Goal: Complete application form

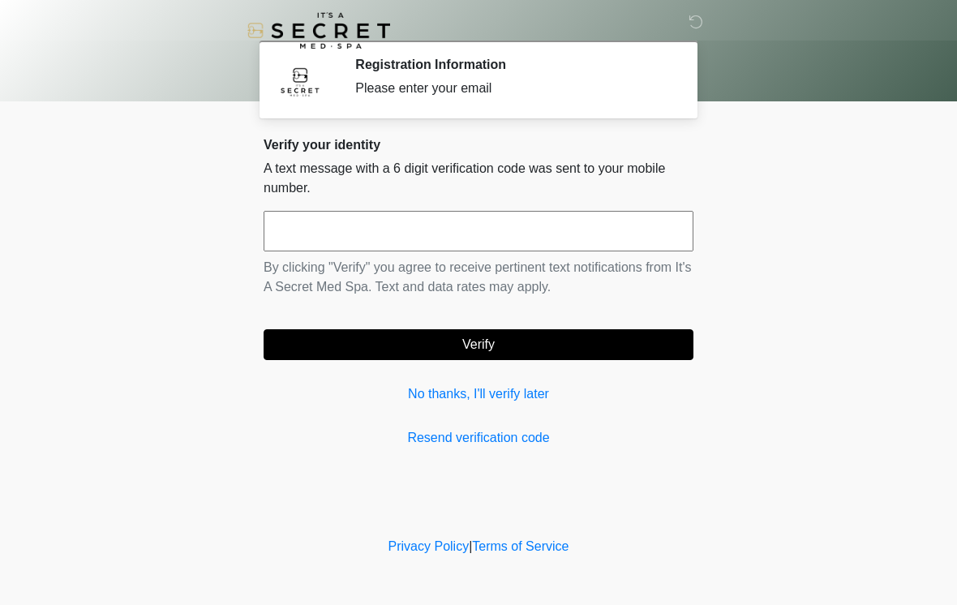
click at [539, 419] on div "Verify your identity A text message with a 6 digit verification code was sent t…" at bounding box center [479, 292] width 430 height 311
click at [522, 238] on input "text" at bounding box center [479, 231] width 430 height 41
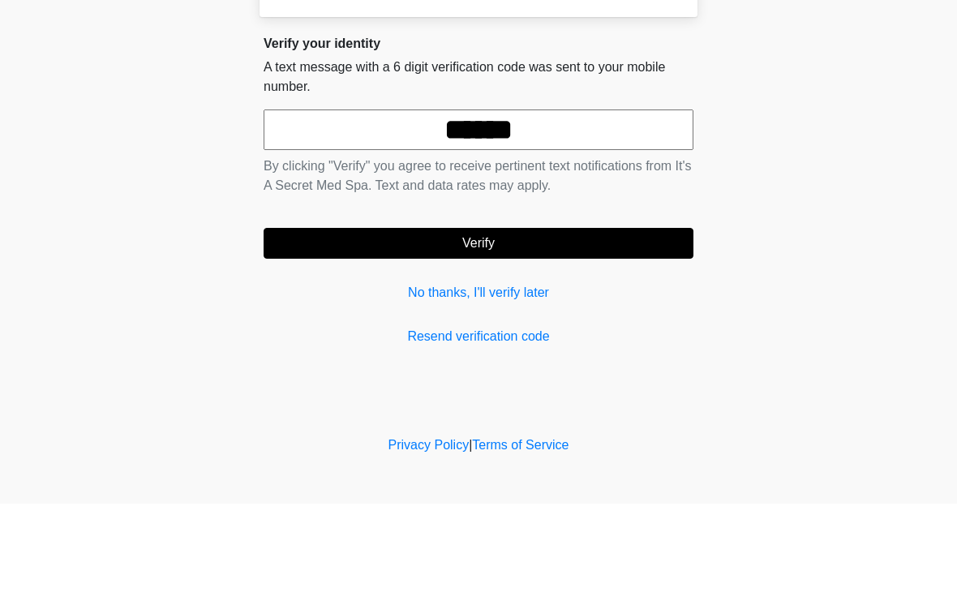
type input "******"
click at [555, 329] on button "Verify" at bounding box center [479, 344] width 430 height 31
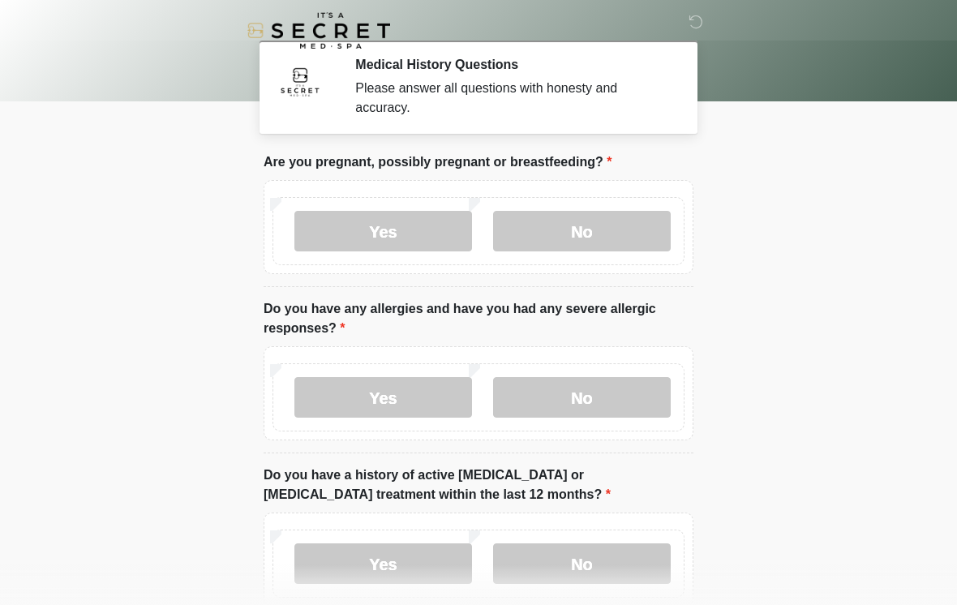
click at [607, 225] on label "No" at bounding box center [582, 231] width 178 height 41
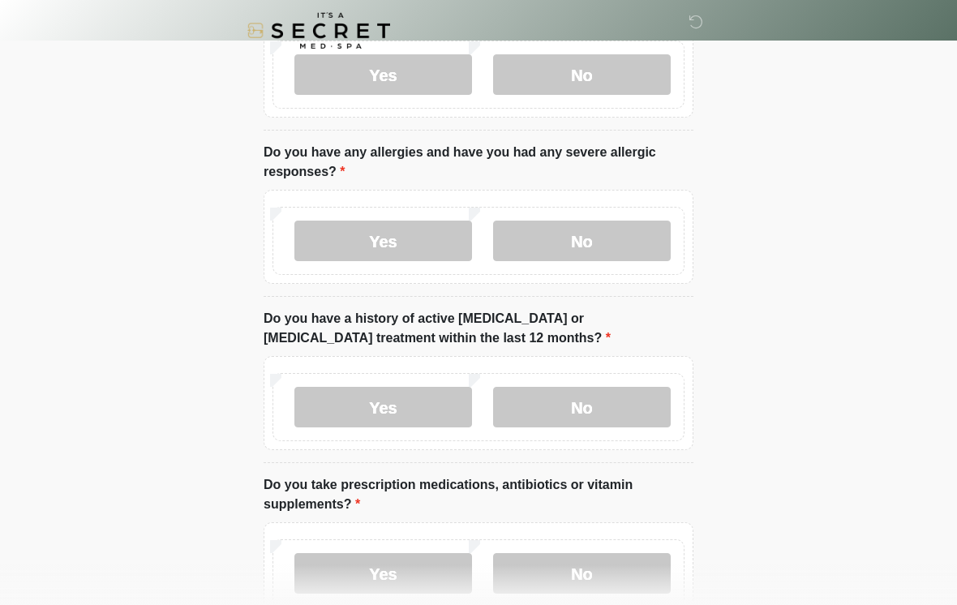
scroll to position [174, 0]
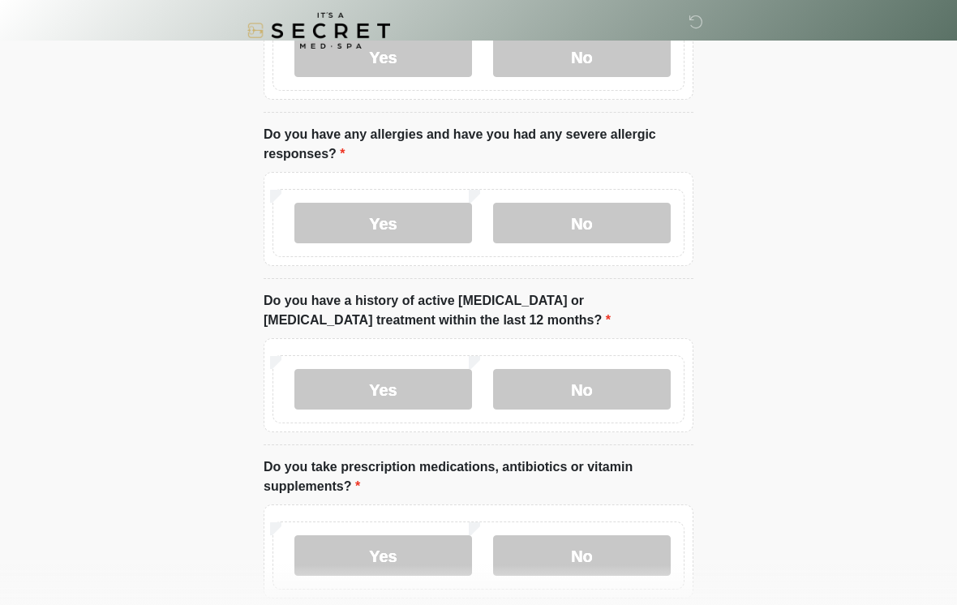
click at [649, 207] on label "No" at bounding box center [582, 223] width 178 height 41
click at [614, 391] on label "No" at bounding box center [582, 389] width 178 height 41
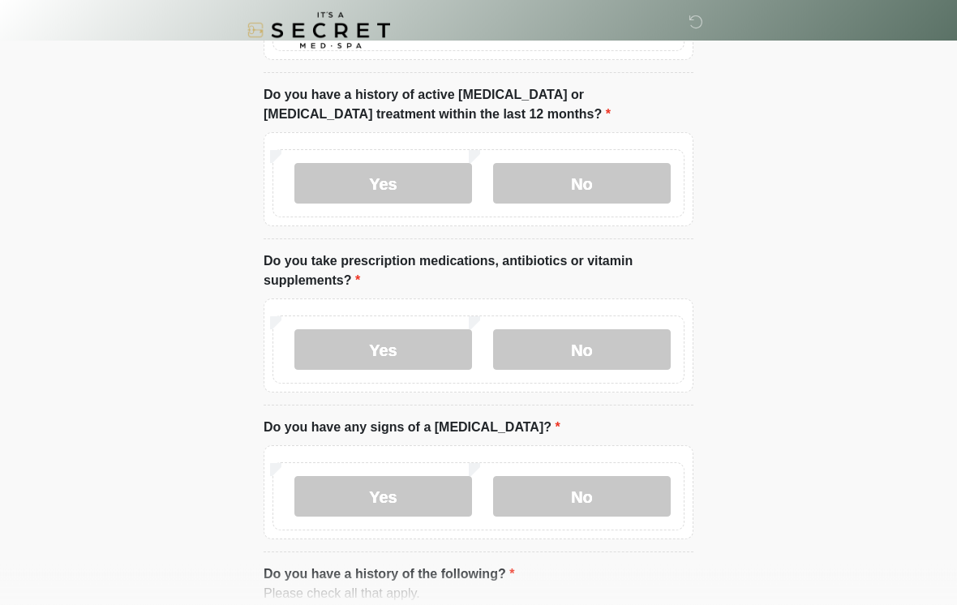
scroll to position [379, 0]
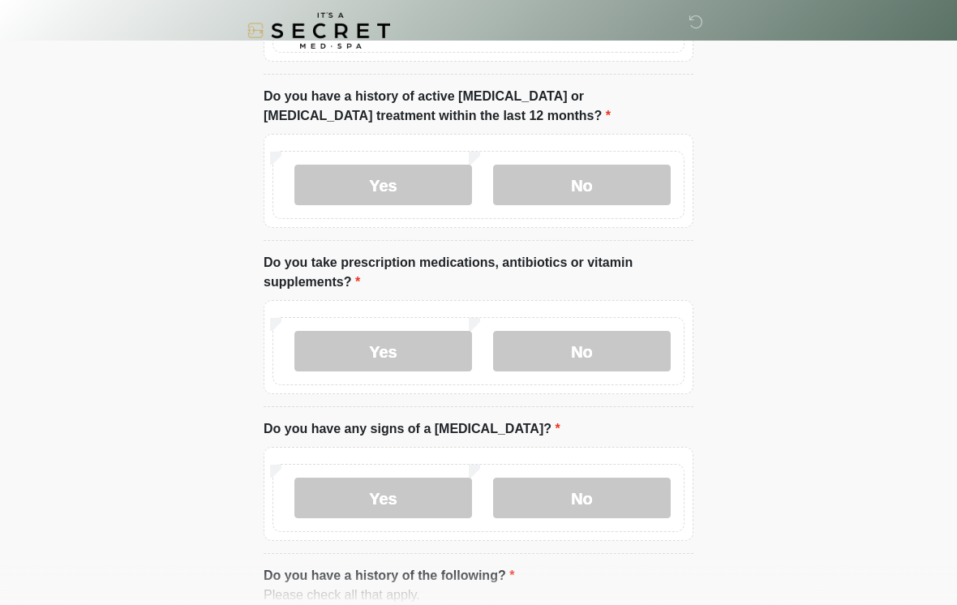
click at [415, 355] on label "Yes" at bounding box center [383, 351] width 178 height 41
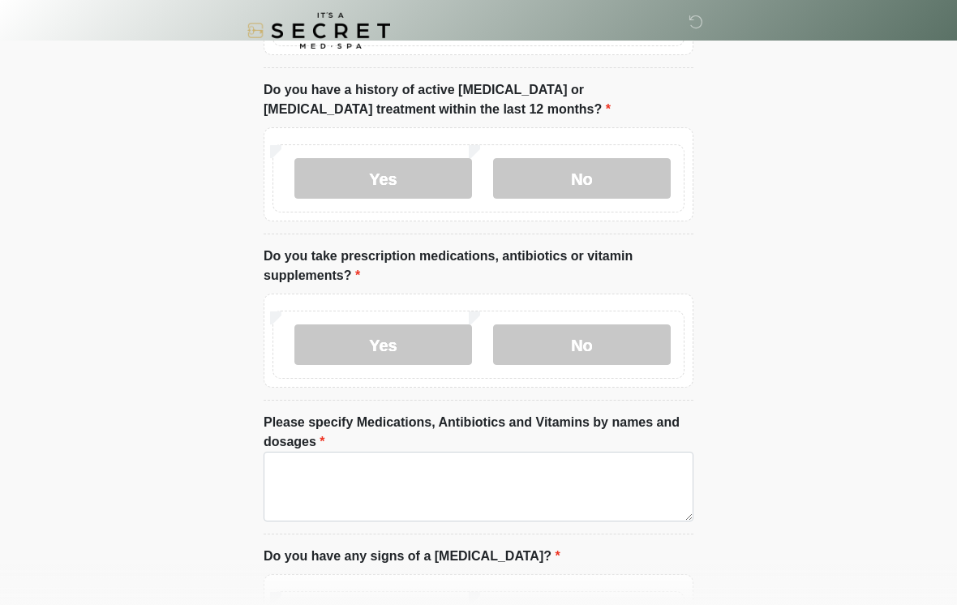
scroll to position [448, 0]
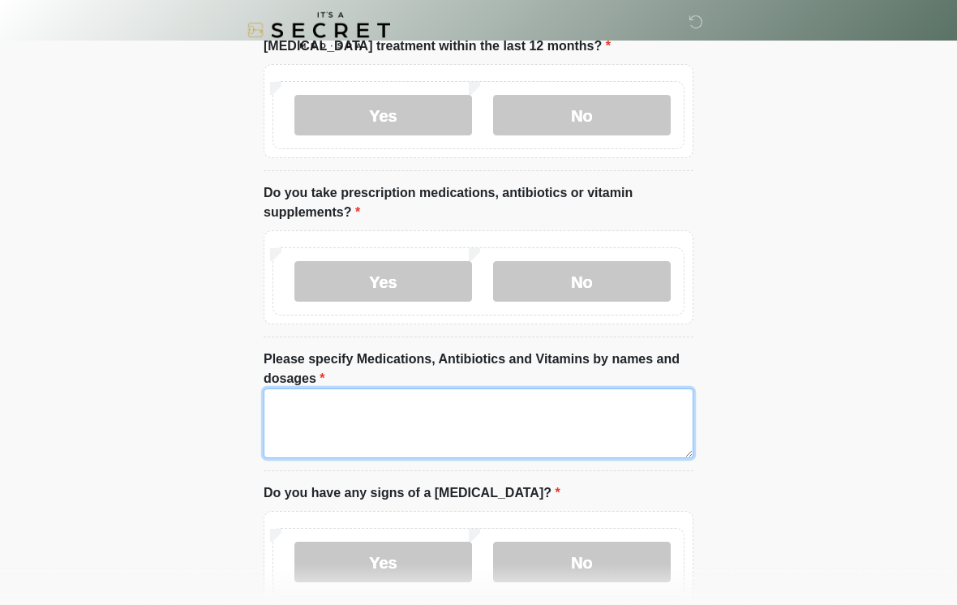
click at [493, 407] on textarea "Please specify Medications, Antibiotics and Vitamins by names and dosages" at bounding box center [479, 424] width 430 height 70
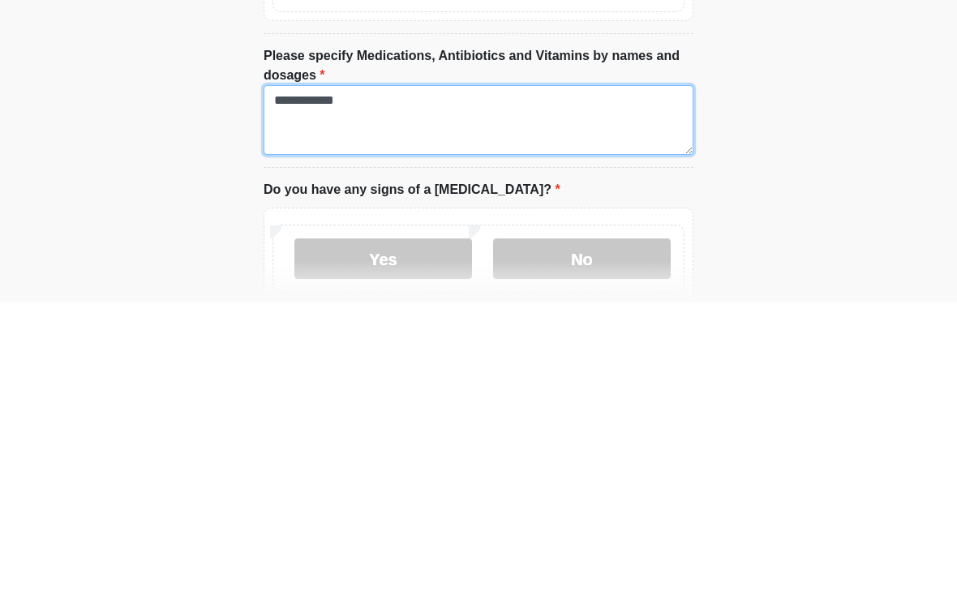
scroll to position [471, 0]
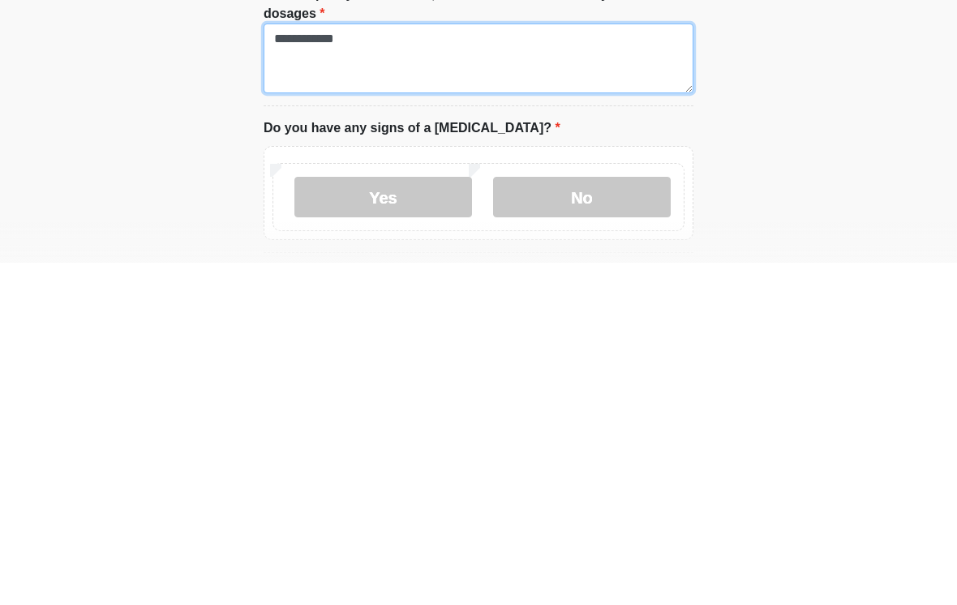
type textarea "**********"
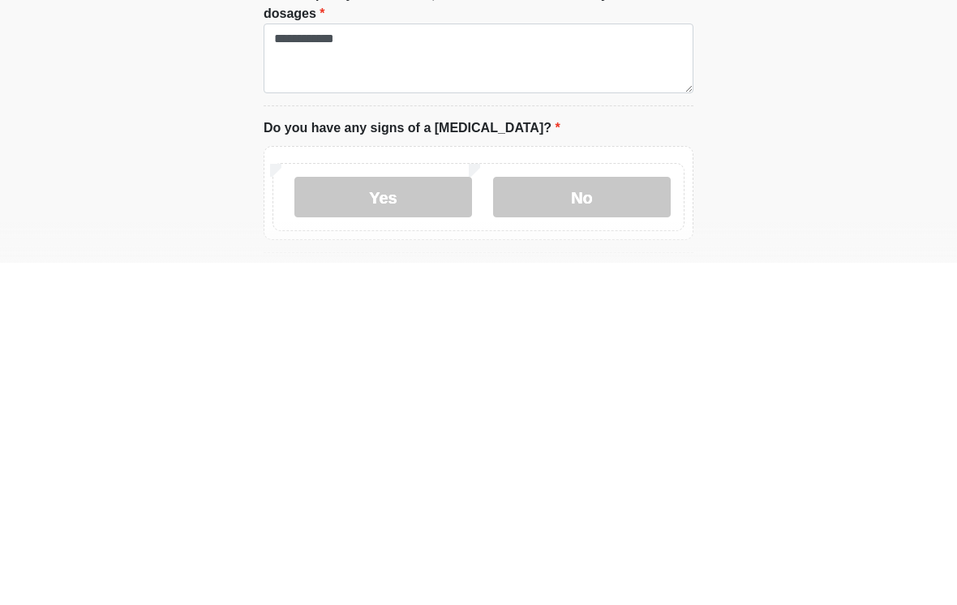
click at [625, 519] on label "No" at bounding box center [582, 539] width 178 height 41
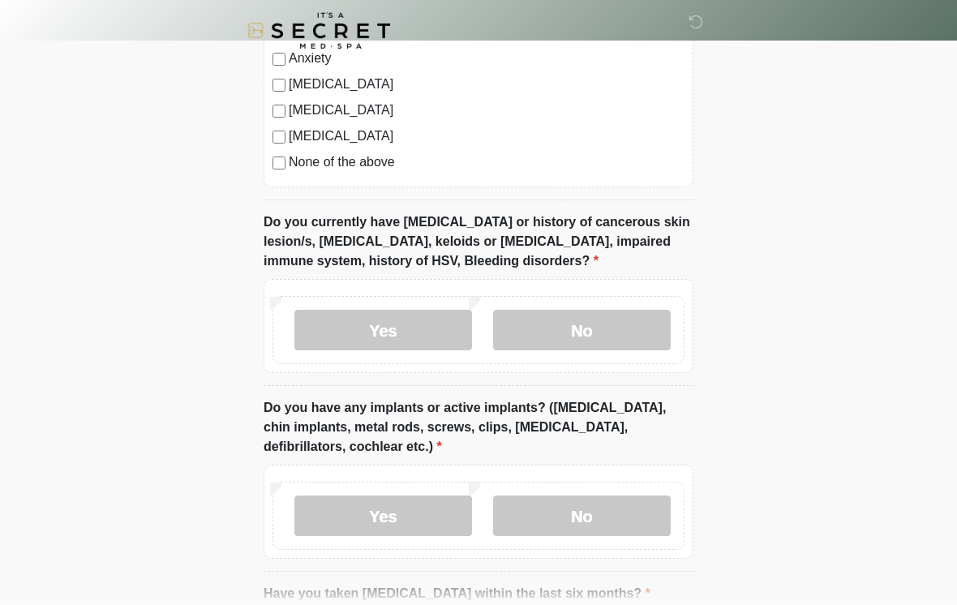
scroll to position [1277, 0]
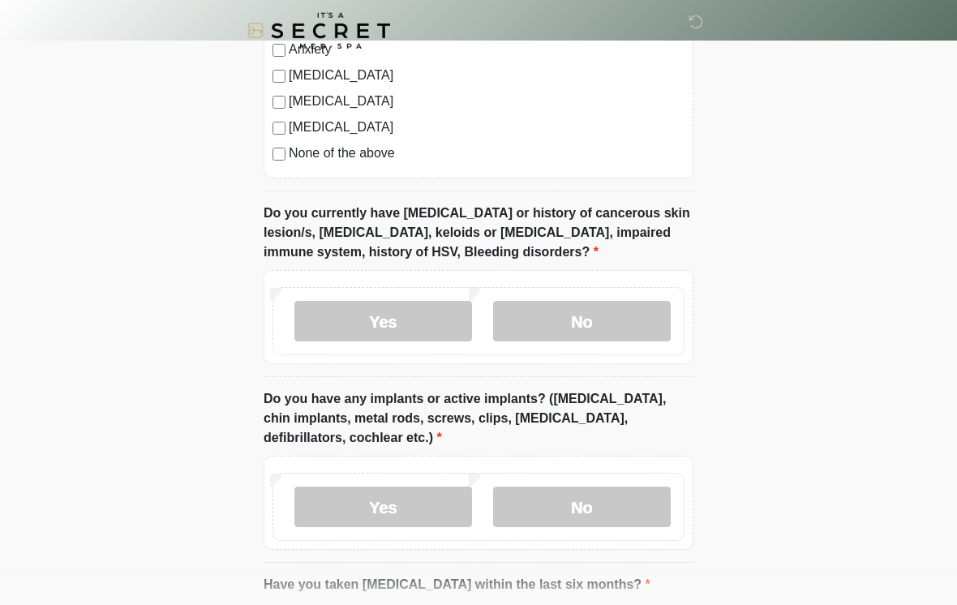
click at [603, 331] on label "No" at bounding box center [582, 321] width 178 height 41
click at [566, 513] on label "No" at bounding box center [582, 507] width 178 height 41
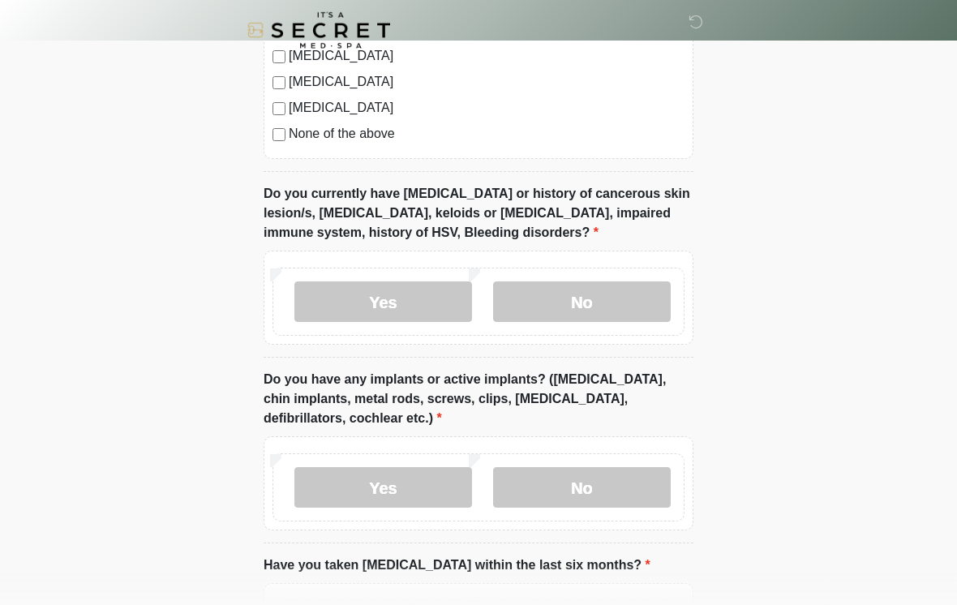
scroll to position [1403, 0]
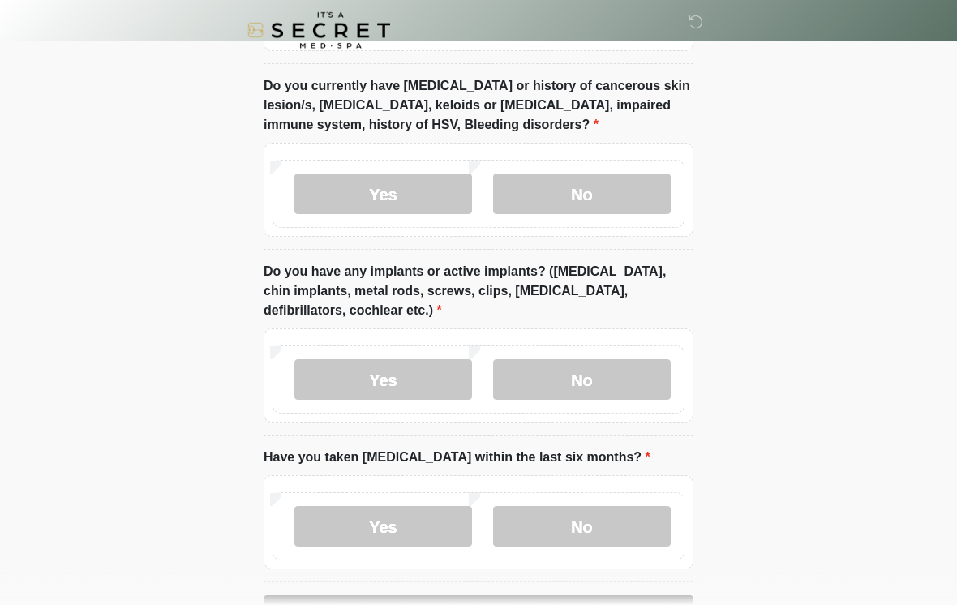
click at [405, 389] on label "Yes" at bounding box center [383, 380] width 178 height 41
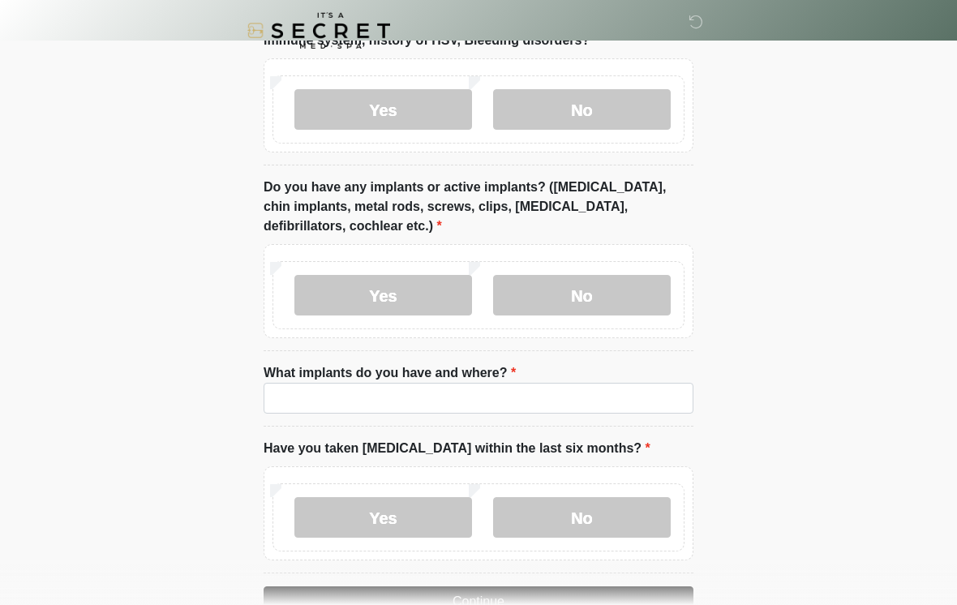
scroll to position [1493, 0]
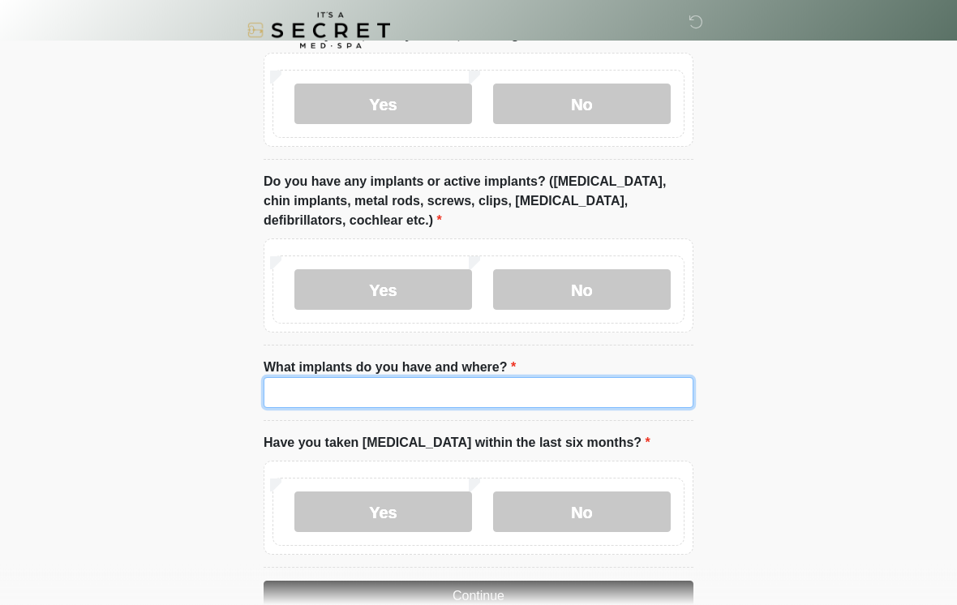
click at [505, 394] on input "What implants do you have and where?" at bounding box center [479, 393] width 430 height 31
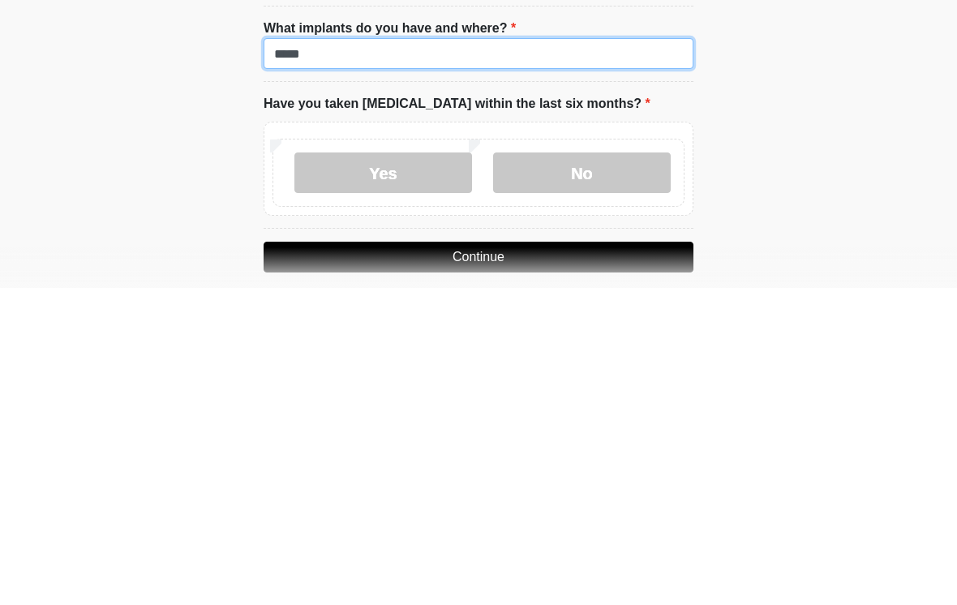
scroll to position [1524, 0]
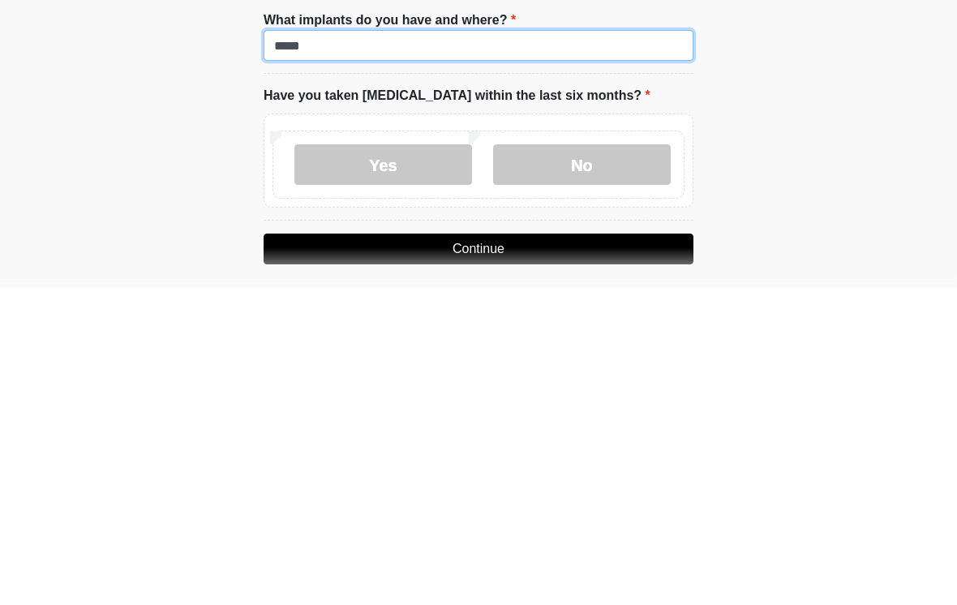
type input "*****"
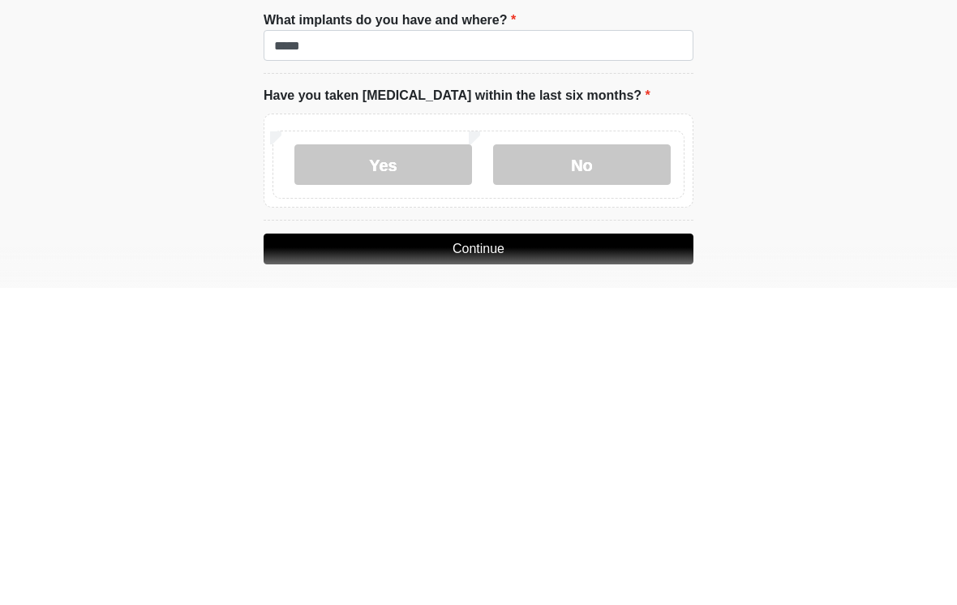
click at [621, 462] on label "No" at bounding box center [582, 482] width 178 height 41
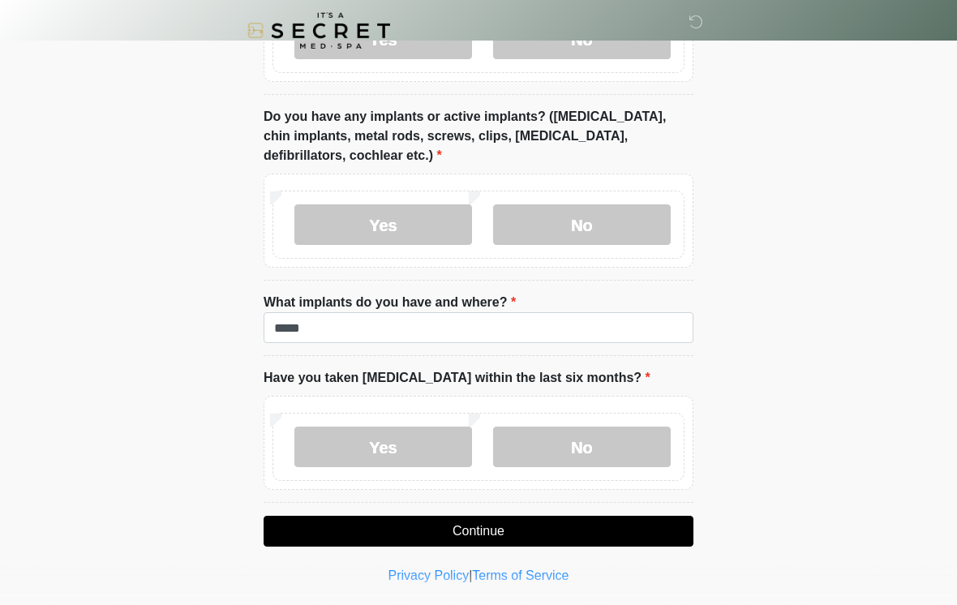
click at [588, 531] on button "Continue" at bounding box center [479, 531] width 430 height 31
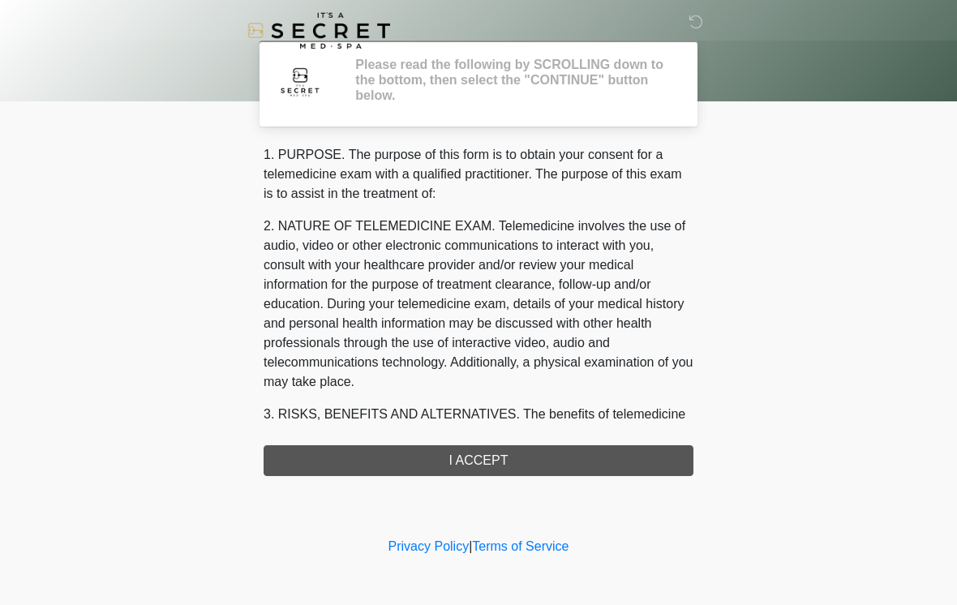
scroll to position [0, 0]
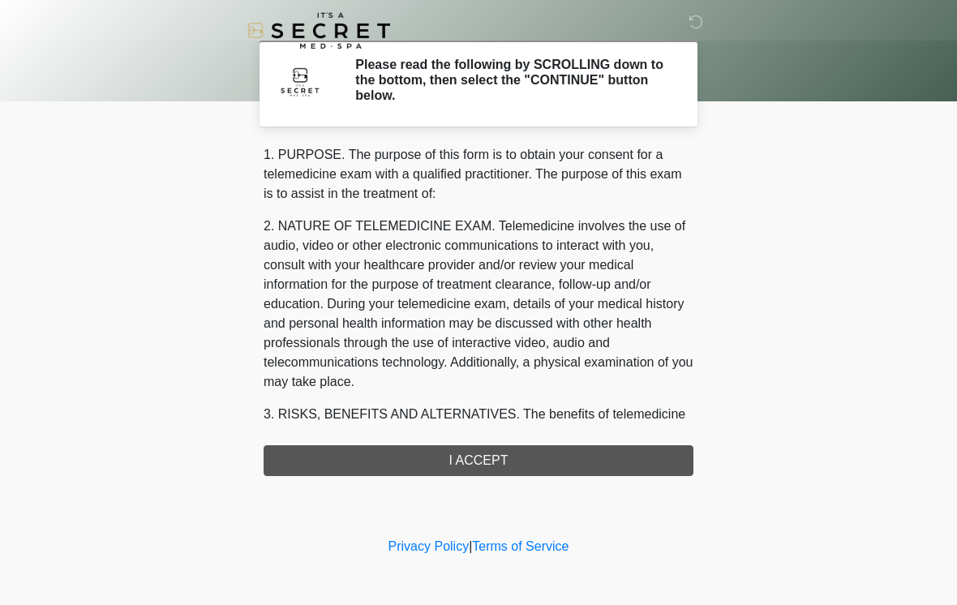
click at [541, 456] on div "1. PURPOSE. The purpose of this form is to obtain your consent for a telemedici…" at bounding box center [479, 310] width 430 height 331
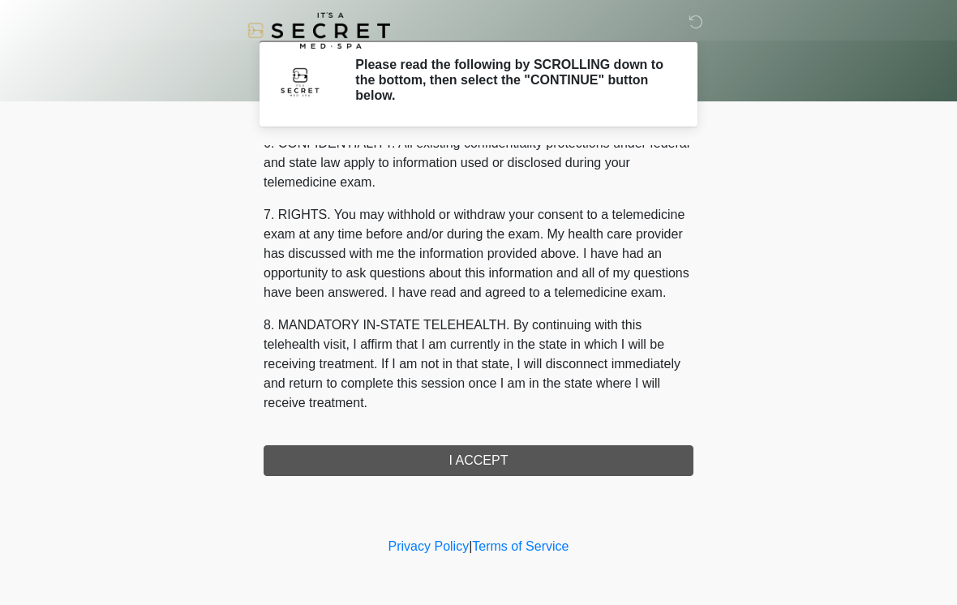
click at [477, 436] on div "1. PURPOSE. The purpose of this form is to obtain your consent for a telemedici…" at bounding box center [479, 310] width 430 height 331
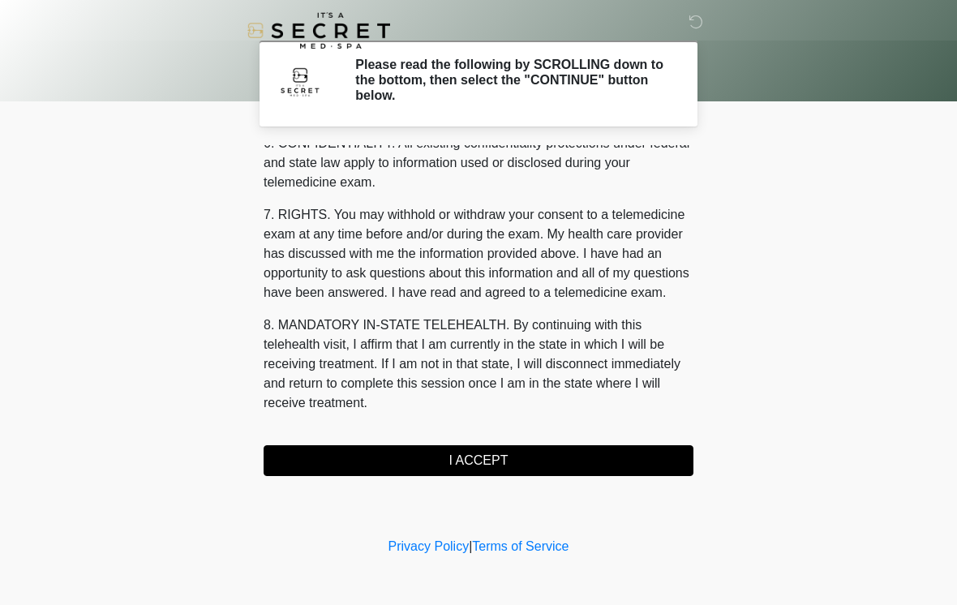
click at [477, 435] on div "1. PURPOSE. The purpose of this form is to obtain your consent for a telemedici…" at bounding box center [479, 310] width 430 height 331
click at [578, 470] on button "I ACCEPT" at bounding box center [479, 460] width 430 height 31
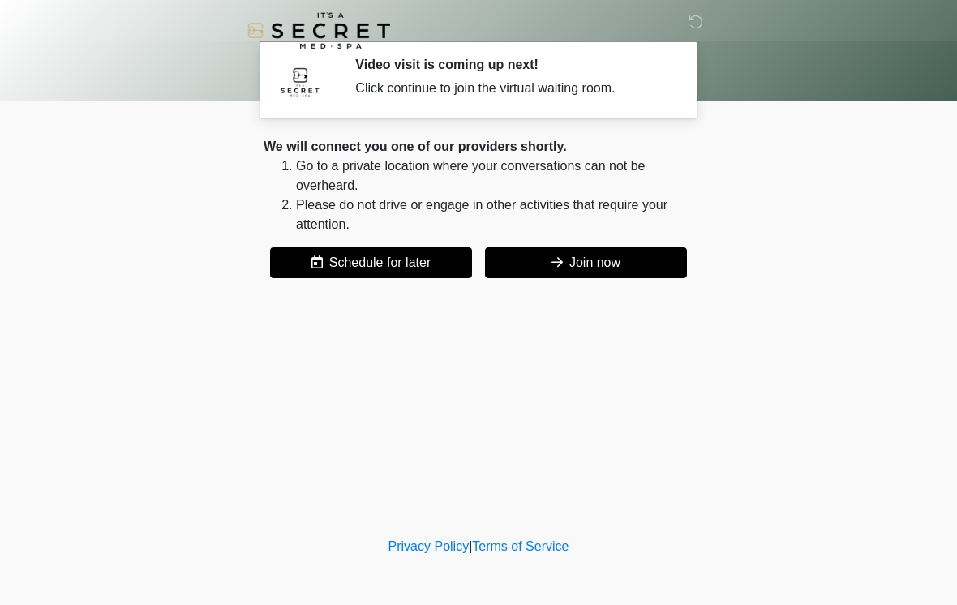
click at [595, 268] on button "Join now" at bounding box center [586, 262] width 202 height 31
